Goal: Information Seeking & Learning: Understand process/instructions

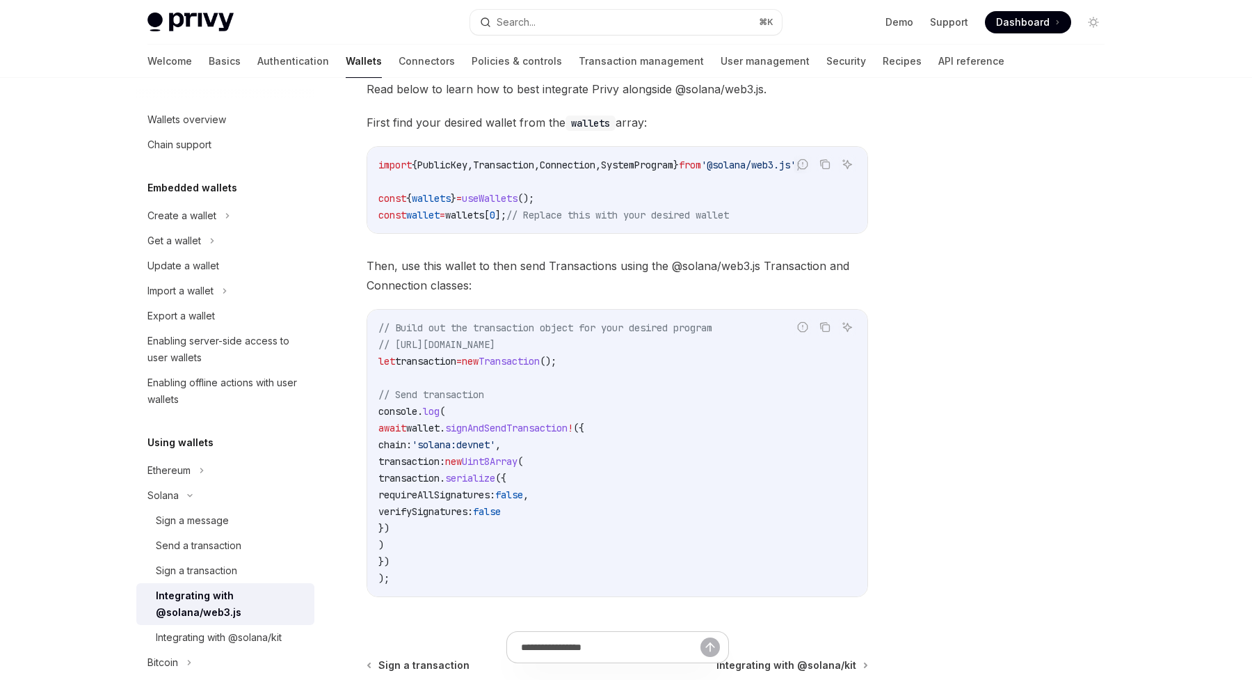
scroll to position [366, 0]
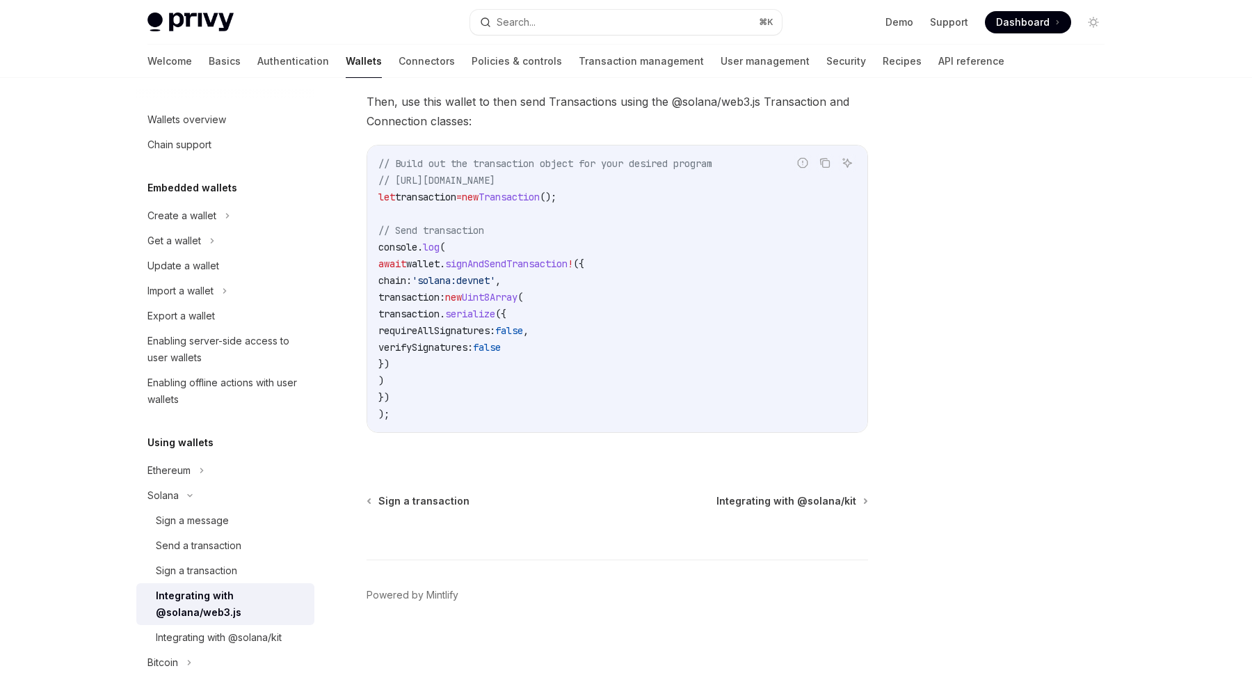
click at [568, 267] on span "signAndSendTransaction" at bounding box center [506, 263] width 122 height 13
copy span "signAndSendTransaction"
click at [613, 374] on code "// Build out the transaction object for your desired program // [URL][DOMAIN_NA…" at bounding box center [617, 288] width 478 height 267
click at [566, 352] on code "// Build out the transaction object for your desired program // [URL][DOMAIN_NA…" at bounding box center [617, 288] width 478 height 267
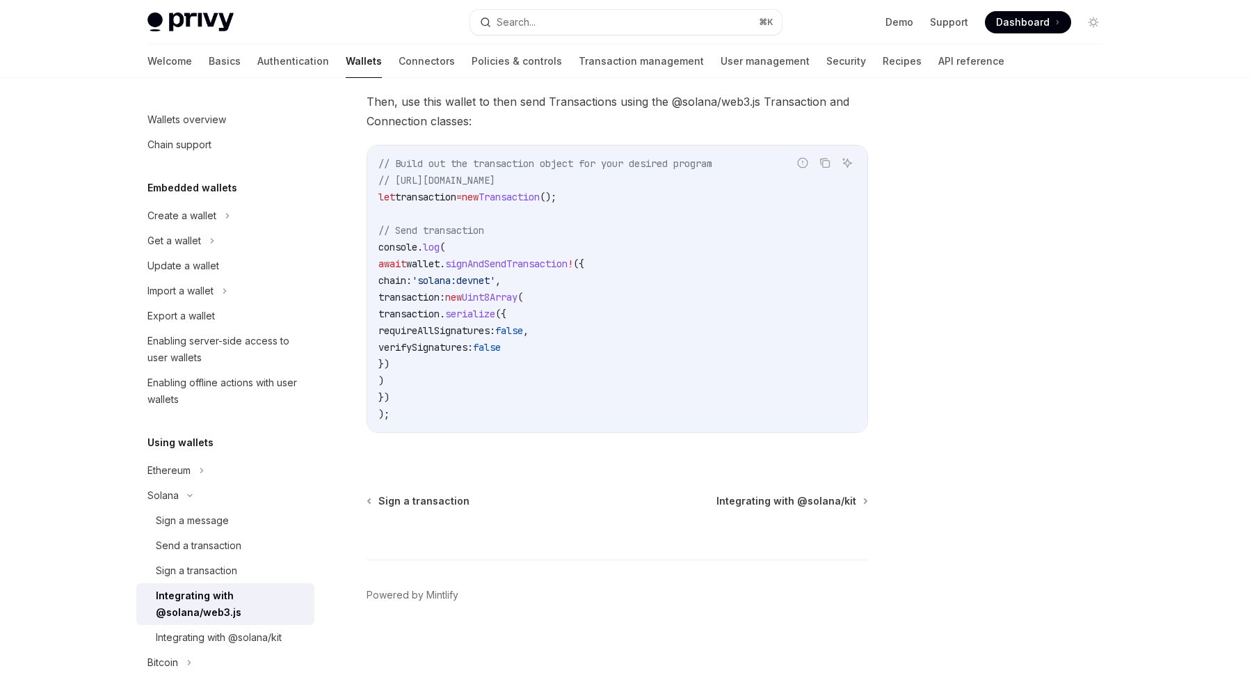
drag, startPoint x: 568, startPoint y: 352, endPoint x: 400, endPoint y: 291, distance: 179.2
click at [400, 291] on code "// Build out the transaction object for your desired program // [URL][DOMAIN_NA…" at bounding box center [617, 288] width 478 height 267
click at [495, 319] on span "serialize" at bounding box center [470, 314] width 50 height 13
click at [523, 326] on span "false" at bounding box center [509, 330] width 28 height 13
click at [495, 332] on span "requireAllSignatures:" at bounding box center [436, 330] width 117 height 13
